Goal: Check status: Check status

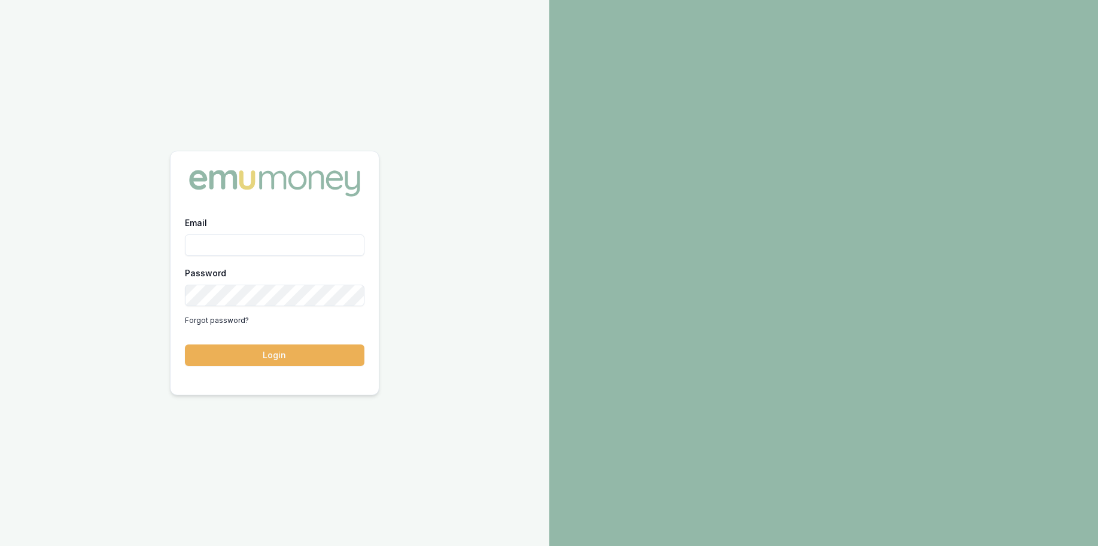
click at [278, 239] on input "Email" at bounding box center [275, 246] width 180 height 22
type input "[PERSON_NAME][EMAIL_ADDRESS][DOMAIN_NAME]"
click at [185, 345] on button "Login" at bounding box center [275, 356] width 180 height 22
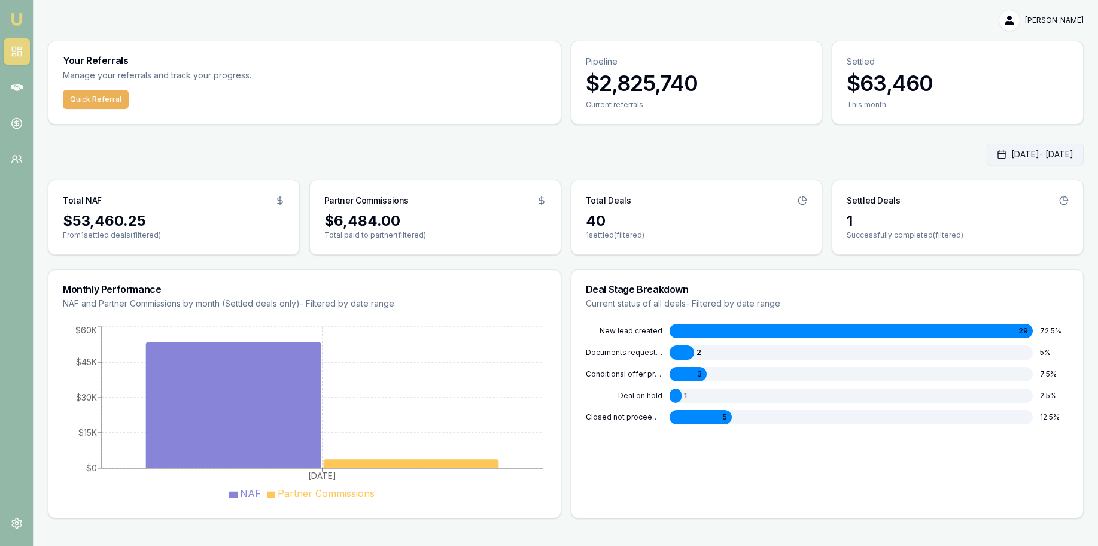
click at [994, 156] on button "Aug 01, 2025 - Aug 12, 2025" at bounding box center [1035, 155] width 97 height 22
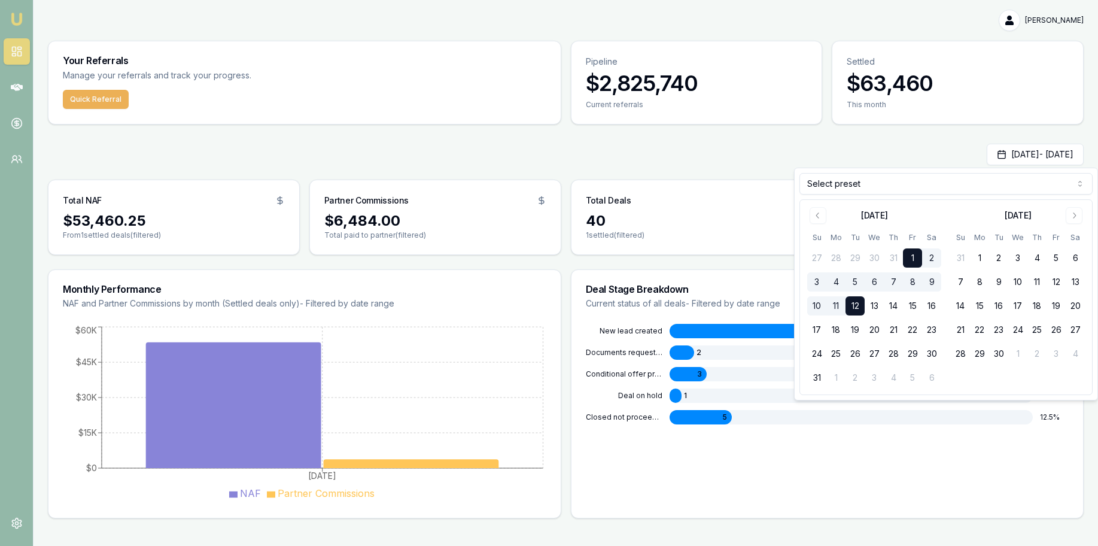
drag, startPoint x: 816, startPoint y: 220, endPoint x: 825, endPoint y: 228, distance: 11.8
click at [816, 220] on icon "Go to previous month" at bounding box center [818, 216] width 10 height 10
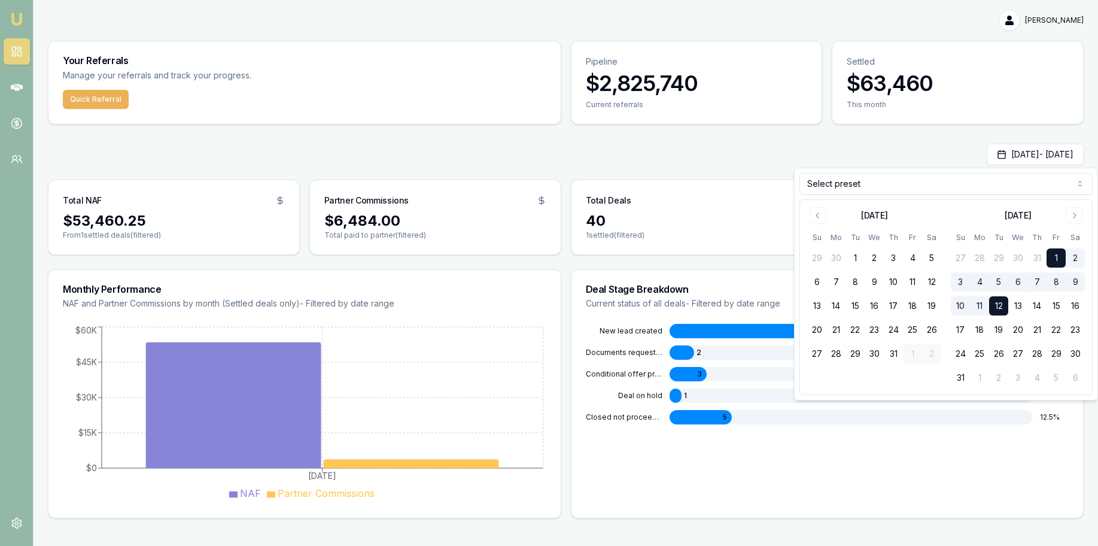
drag, startPoint x: 853, startPoint y: 258, endPoint x: 859, endPoint y: 268, distance: 12.1
click at [853, 258] on button "1" at bounding box center [855, 257] width 19 height 19
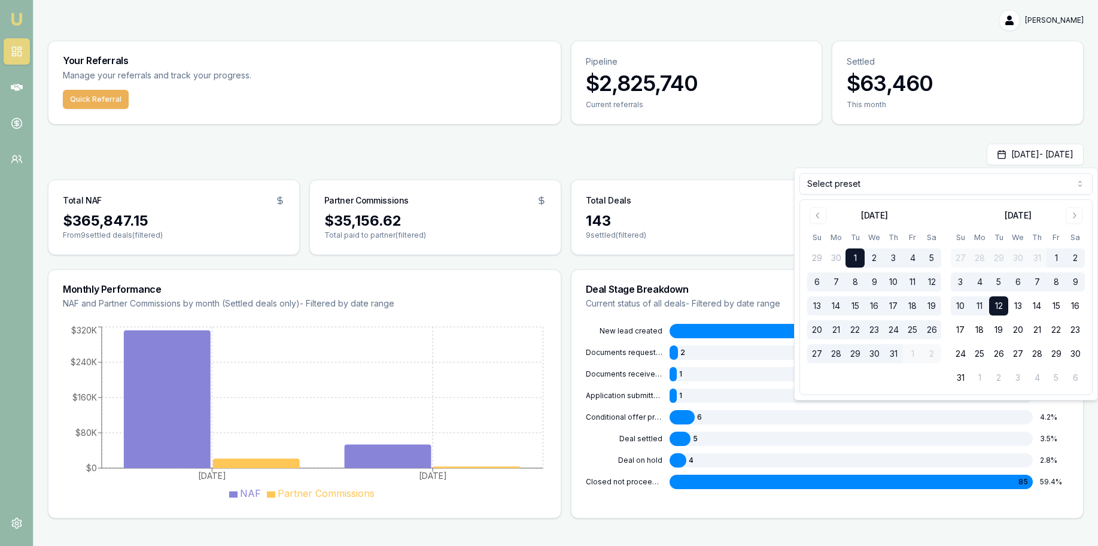
click at [893, 357] on button "31" at bounding box center [893, 353] width 19 height 19
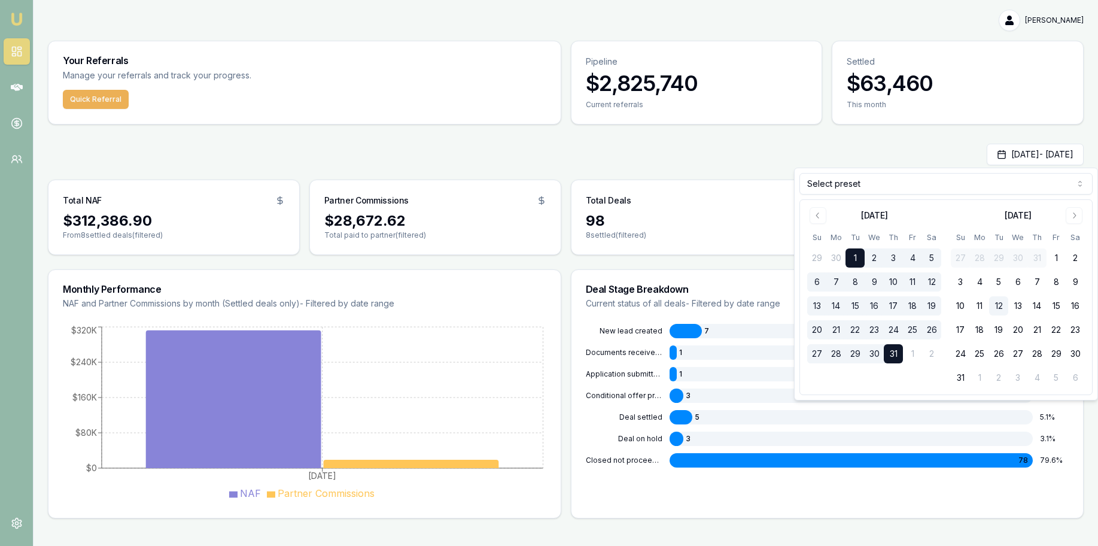
click at [597, 174] on div "Jul 01, 2025 - Jul 31, 2025 Total NAF $312,386.90 From 8 settled deals (filtere…" at bounding box center [566, 331] width 1036 height 375
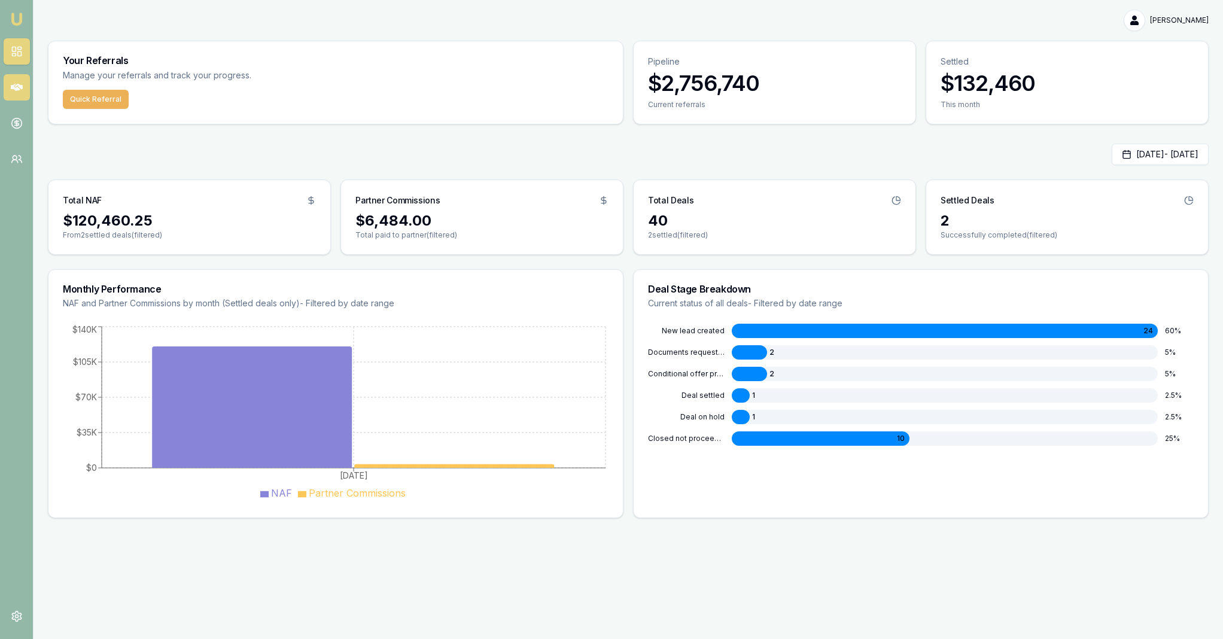
click at [11, 90] on icon at bounding box center [17, 87] width 12 height 12
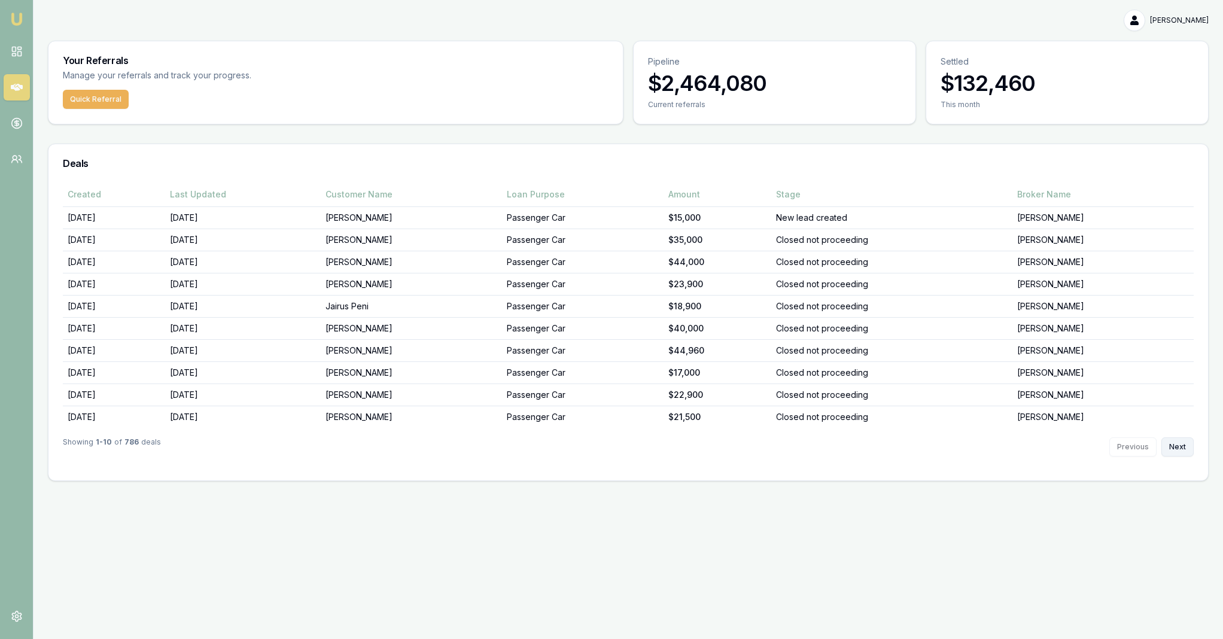
click at [1097, 446] on button "Next" at bounding box center [1177, 446] width 32 height 19
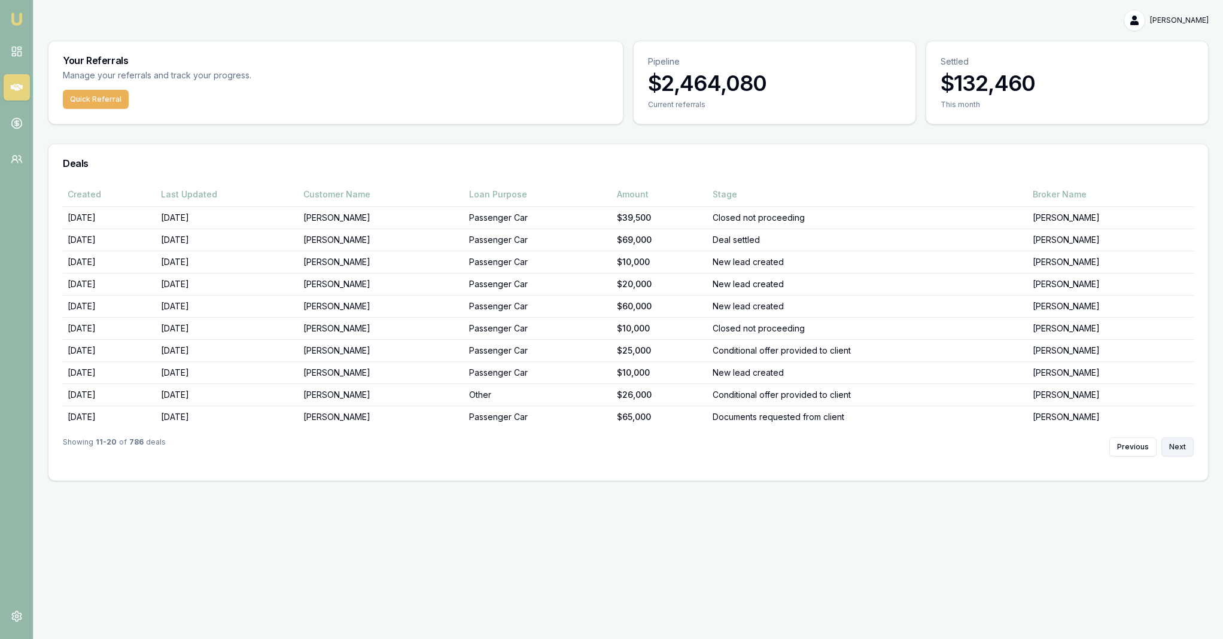
click at [1097, 446] on button "Next" at bounding box center [1177, 446] width 32 height 19
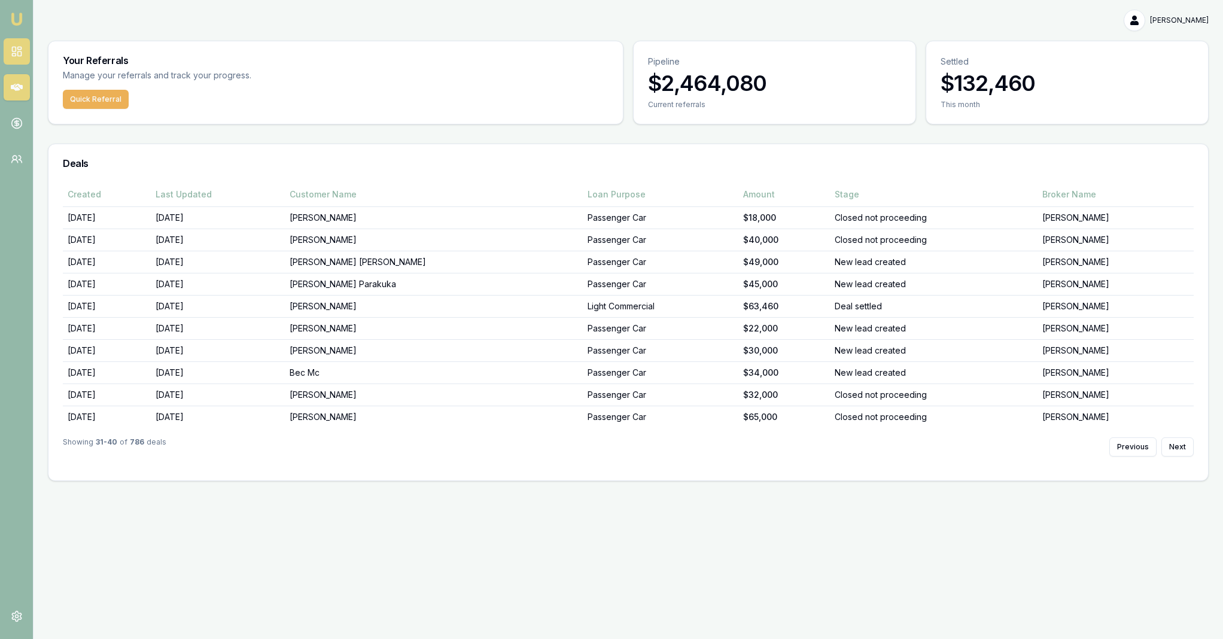
click at [12, 45] on icon at bounding box center [17, 51] width 12 height 12
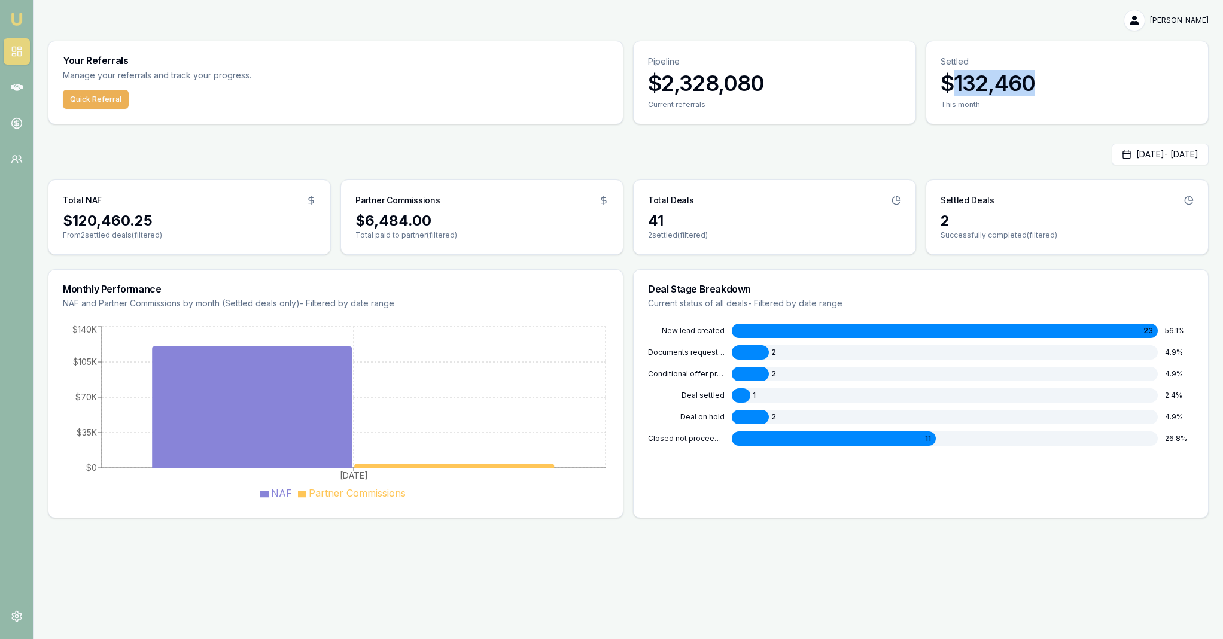
drag, startPoint x: 1043, startPoint y: 83, endPoint x: 953, endPoint y: 83, distance: 89.8
click at [953, 83] on h3 "$132,460" at bounding box center [1067, 83] width 253 height 24
